Goal: Task Accomplishment & Management: Manage account settings

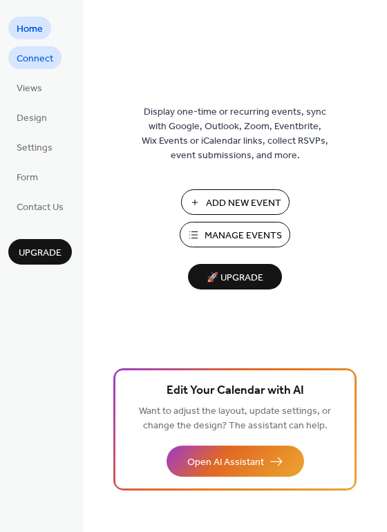
click at [39, 46] on link "Connect" at bounding box center [34, 57] width 53 height 23
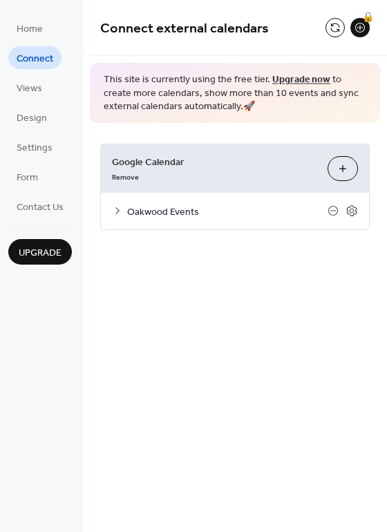
click at [123, 208] on icon at bounding box center [117, 210] width 11 height 11
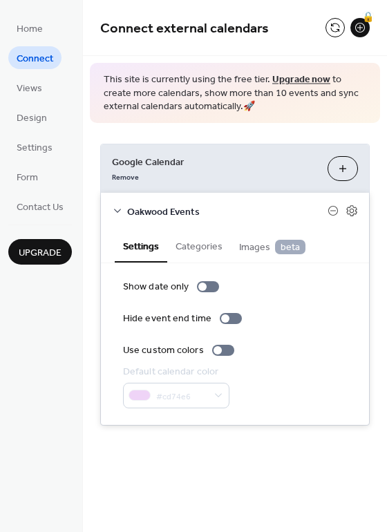
click at [122, 215] on icon at bounding box center [117, 210] width 11 height 11
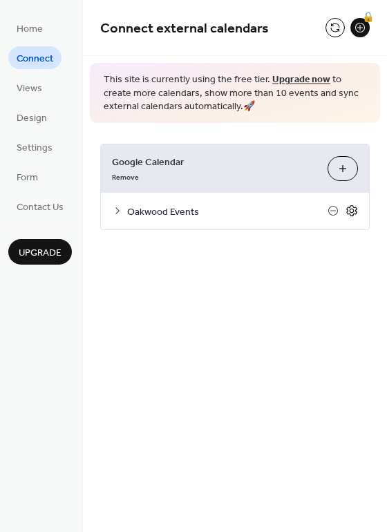
click at [347, 216] on icon at bounding box center [351, 210] width 12 height 12
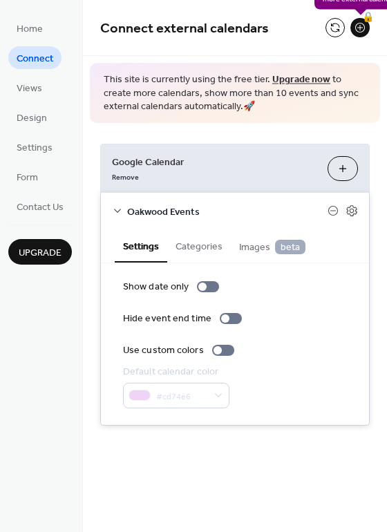
click at [355, 33] on div "🔒" at bounding box center [359, 27] width 19 height 19
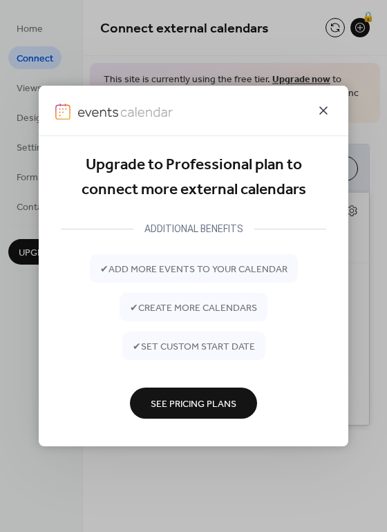
click at [319, 115] on icon at bounding box center [323, 110] width 17 height 17
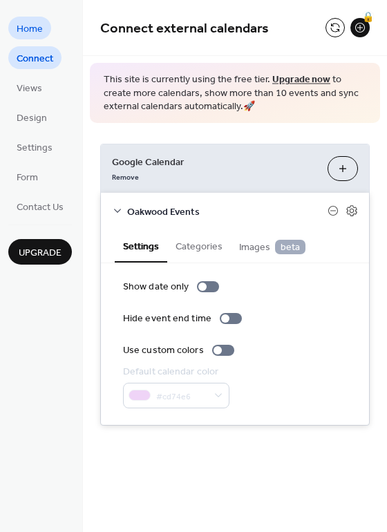
click at [39, 26] on span "Home" at bounding box center [30, 29] width 26 height 14
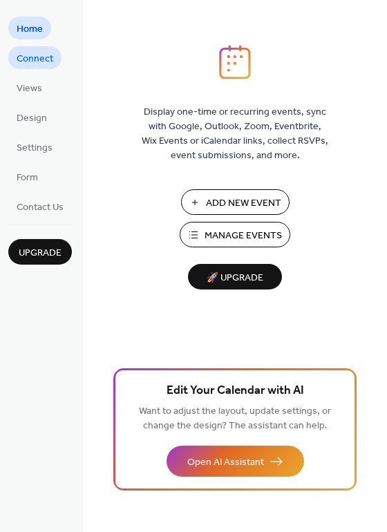
click at [37, 58] on span "Connect" at bounding box center [35, 59] width 37 height 14
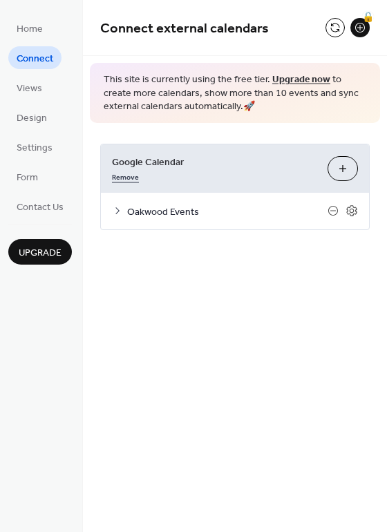
click at [130, 173] on link "Remove" at bounding box center [125, 175] width 27 height 14
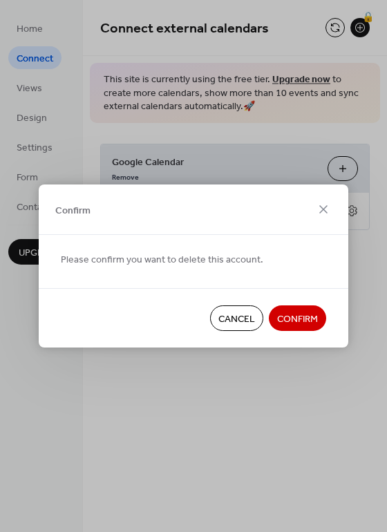
click at [292, 314] on span "Confirm" at bounding box center [297, 319] width 41 height 14
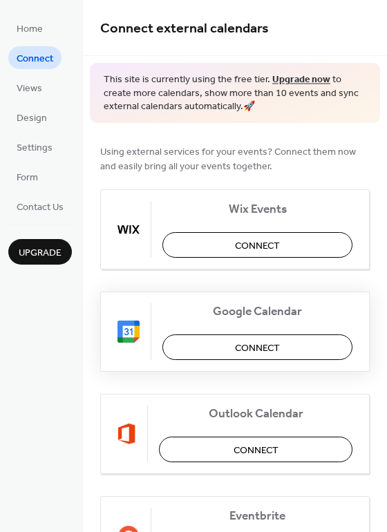
click at [255, 351] on span "Connect" at bounding box center [257, 347] width 45 height 14
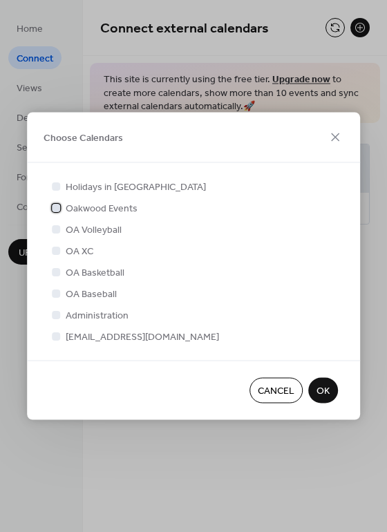
click at [56, 206] on div at bounding box center [56, 207] width 8 height 8
click at [322, 380] on button "OK" at bounding box center [323, 391] width 30 height 26
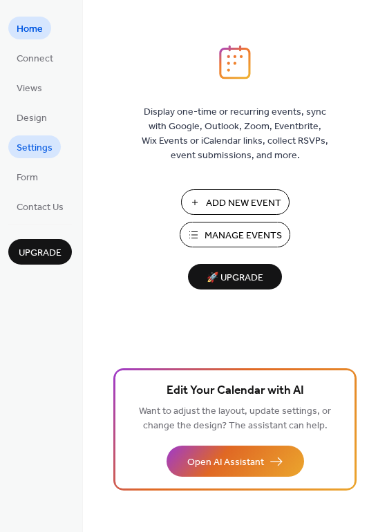
click at [41, 150] on span "Settings" at bounding box center [35, 148] width 36 height 14
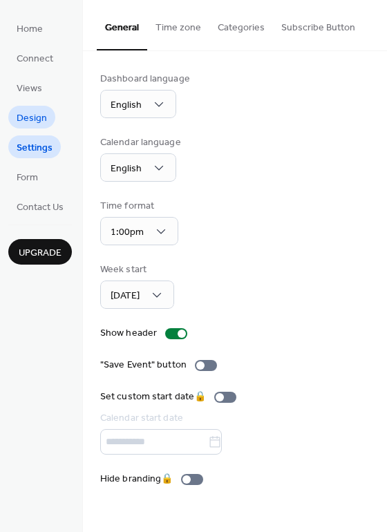
click at [32, 116] on span "Design" at bounding box center [32, 118] width 30 height 14
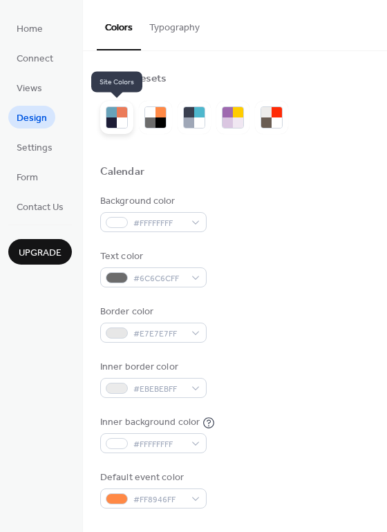
click at [115, 121] on div at bounding box center [111, 122] width 10 height 10
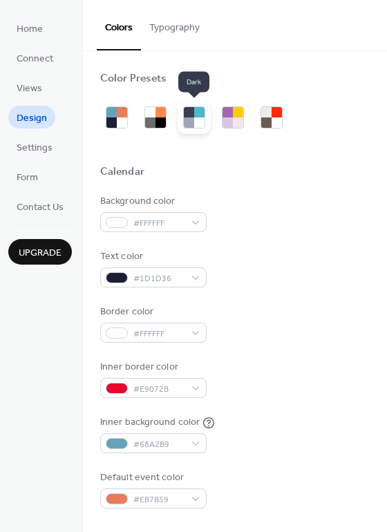
click at [196, 119] on div at bounding box center [199, 122] width 10 height 10
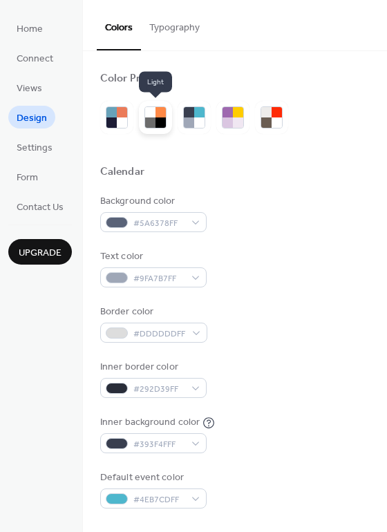
click at [161, 124] on div at bounding box center [160, 122] width 10 height 10
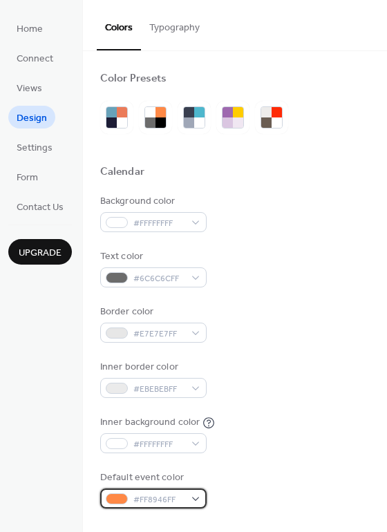
click at [198, 495] on div "#FF8946FF" at bounding box center [153, 498] width 106 height 20
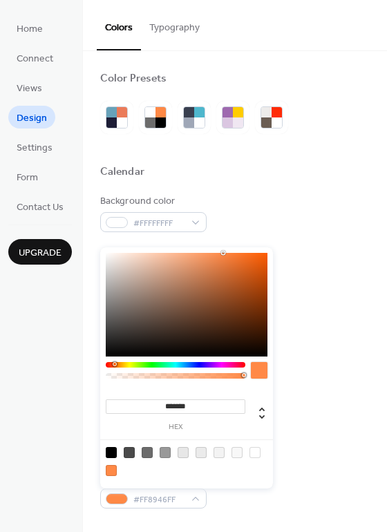
click at [188, 402] on input "*******" at bounding box center [175, 406] width 139 height 14
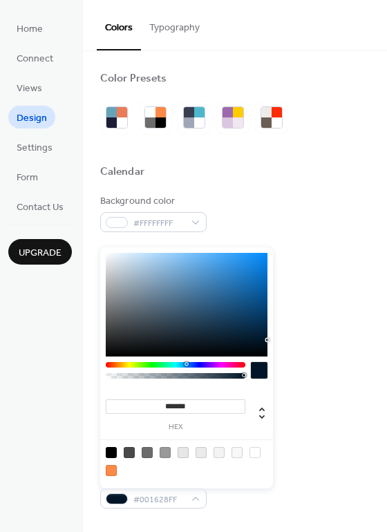
type input "*******"
